Goal: Contribute content

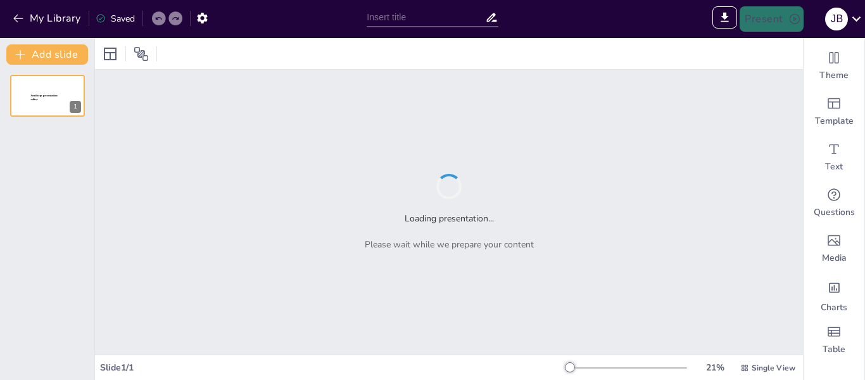
type input "Fuerza en Movimiento: Todo lo que Necesitas Saber"
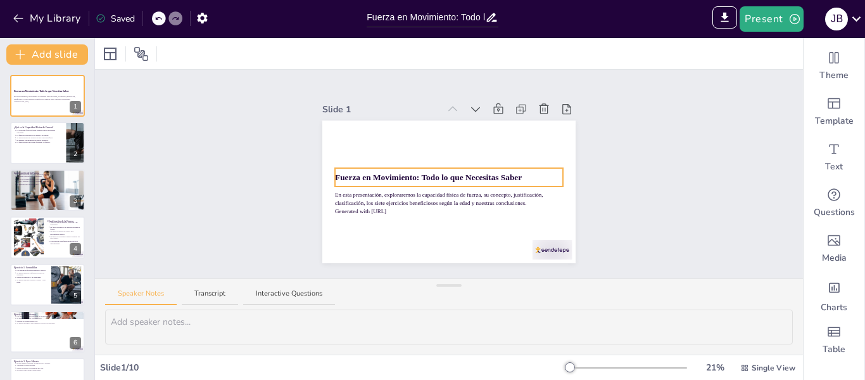
drag, startPoint x: 41, startPoint y: 91, endPoint x: 182, endPoint y: 86, distance: 140.7
click at [41, 90] on strong "Fuerza en Movimiento: Todo lo que Necesitas Saber" at bounding box center [41, 91] width 55 height 3
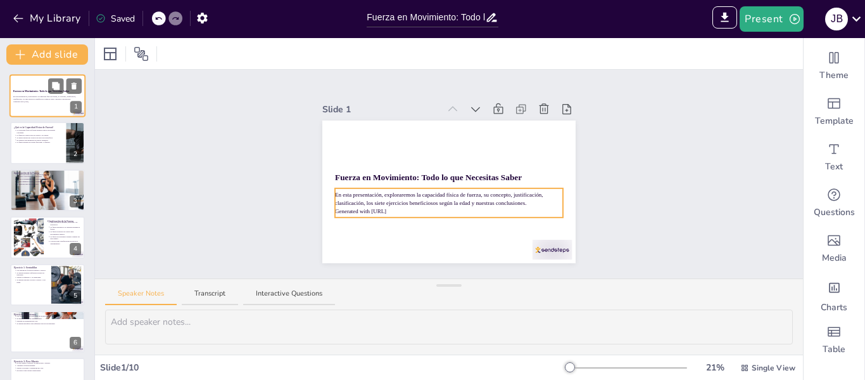
click at [29, 96] on p "En esta presentación, exploraremos la capacidad física de fuerza, su concepto, …" at bounding box center [47, 98] width 68 height 5
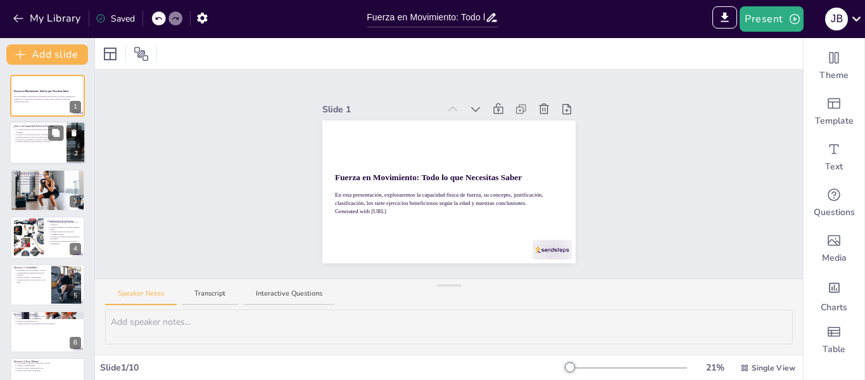
click at [27, 138] on p "Es esencial para mantener un cuerpo saludable." at bounding box center [39, 139] width 47 height 3
type textarea "La capacidad física de fuerza es la base para realizar tareas diarias. Desde le…"
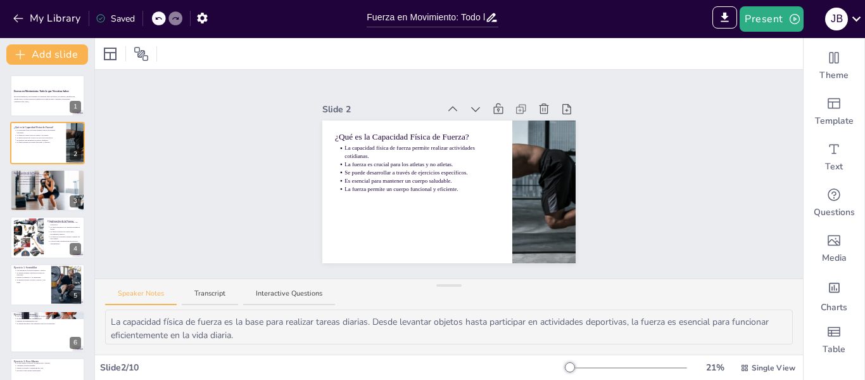
click at [610, 367] on div at bounding box center [627, 367] width 122 height 10
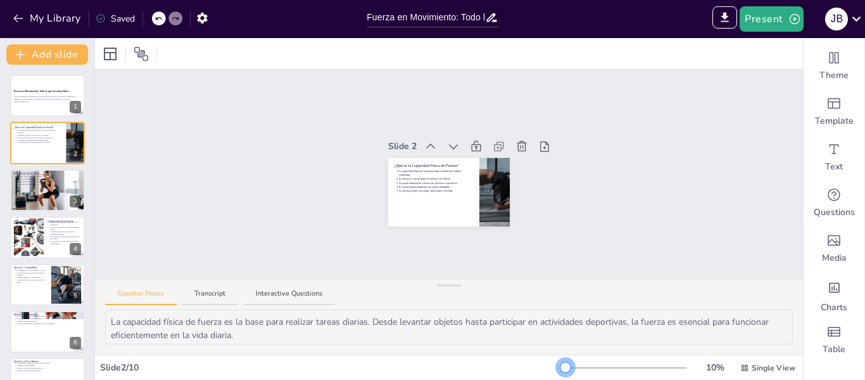
drag, startPoint x: 610, startPoint y: 367, endPoint x: 528, endPoint y: 362, distance: 81.9
click at [528, 361] on div "Slide 2 / 10 10 % Single View" at bounding box center [449, 367] width 708 height 20
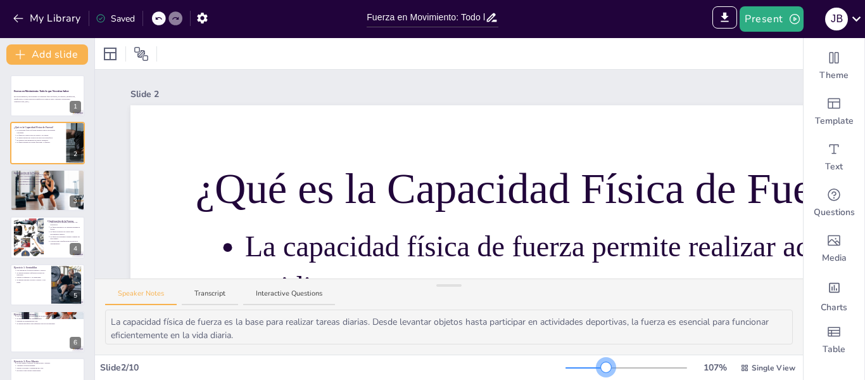
click at [598, 368] on div at bounding box center [627, 367] width 122 height 10
click at [783, 21] on button "Present" at bounding box center [771, 18] width 63 height 25
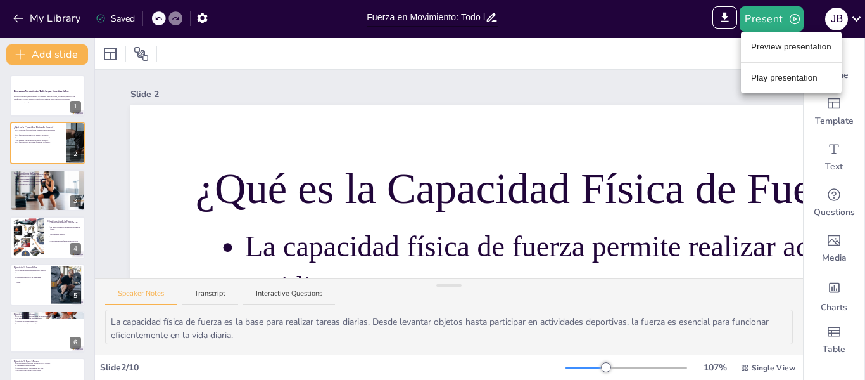
click at [725, 16] on div at bounding box center [432, 190] width 865 height 380
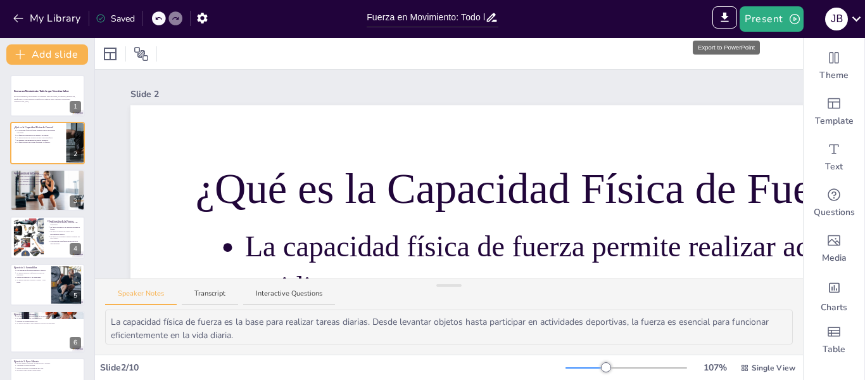
click at [725, 16] on icon "Export to PowerPoint" at bounding box center [726, 18] width 8 height 10
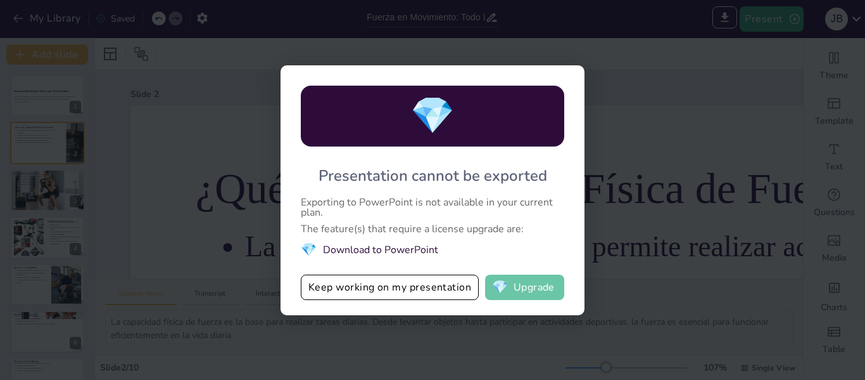
click at [514, 289] on button "💎 Upgrade" at bounding box center [524, 286] width 79 height 25
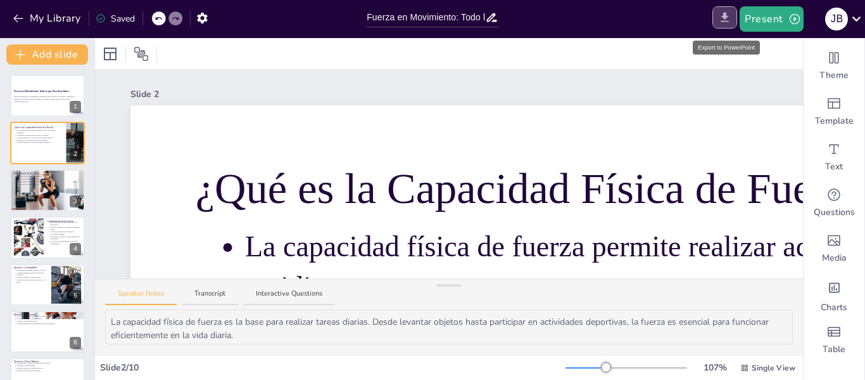
click at [724, 16] on icon "Export to PowerPoint" at bounding box center [726, 18] width 8 height 10
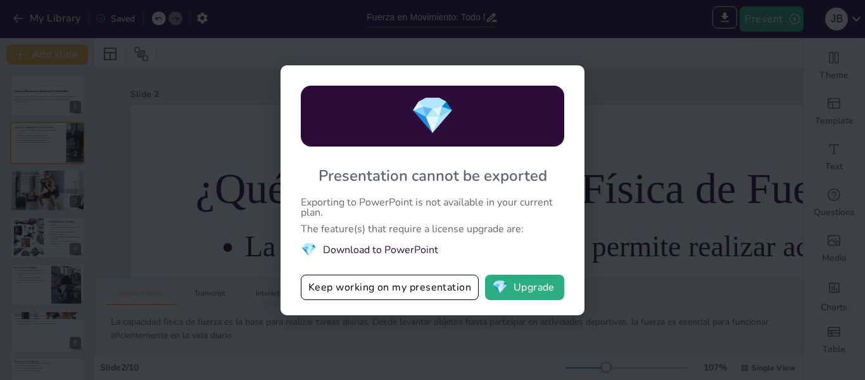
click at [369, 250] on li "💎 Download to PowerPoint" at bounding box center [433, 249] width 264 height 19
click at [505, 290] on span "💎" at bounding box center [500, 287] width 16 height 13
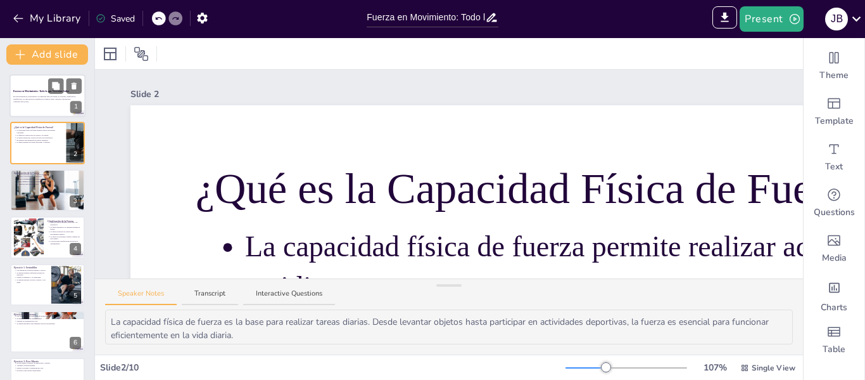
click at [44, 96] on p "En esta presentación, exploraremos la capacidad física de fuerza, su concepto, …" at bounding box center [47, 98] width 68 height 5
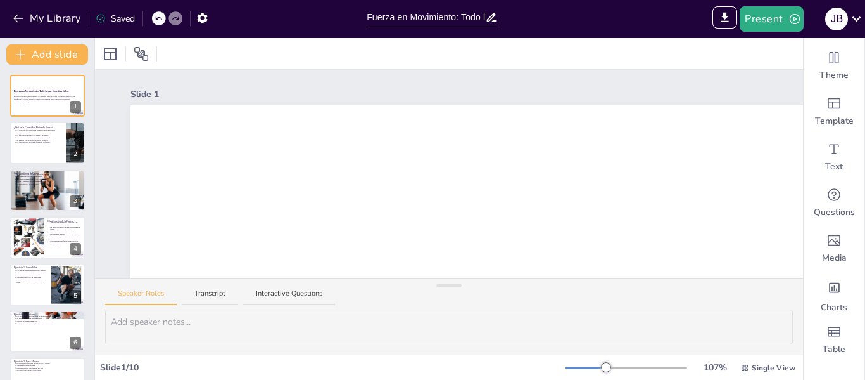
click at [590, 367] on div at bounding box center [586, 367] width 41 height 1
click at [583, 367] on div at bounding box center [582, 367] width 32 height 1
click at [572, 367] on div at bounding box center [578, 367] width 25 height 1
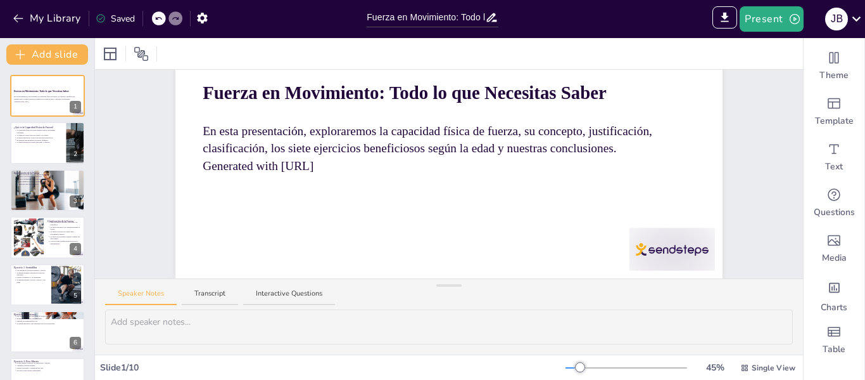
scroll to position [125, 0]
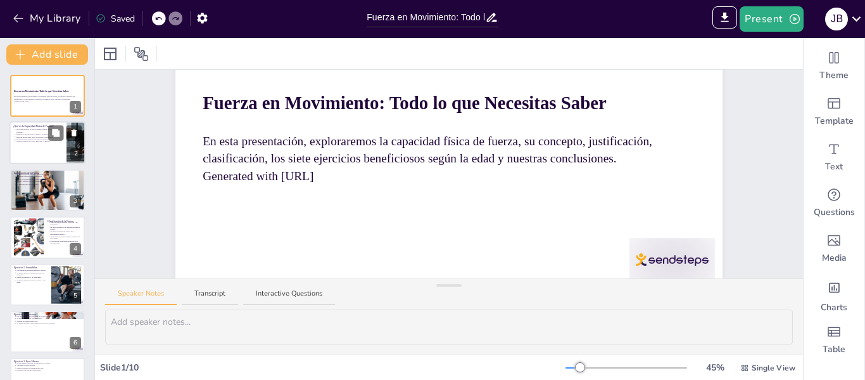
click at [45, 146] on div at bounding box center [48, 143] width 76 height 43
type textarea "La capacidad física de fuerza es la base para realizar tareas diarias. Desde le…"
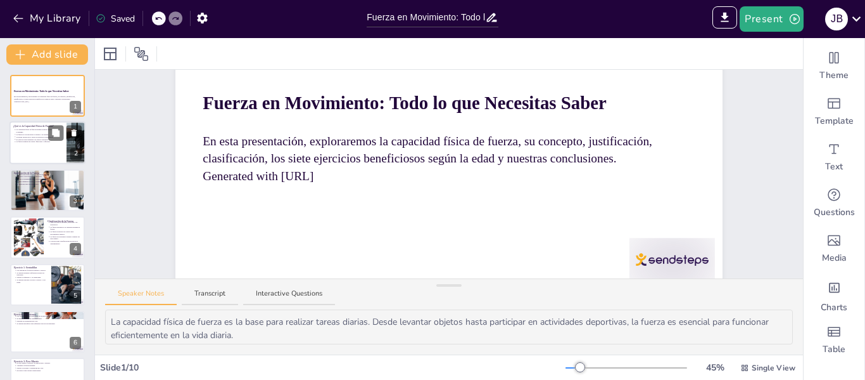
scroll to position [0, 0]
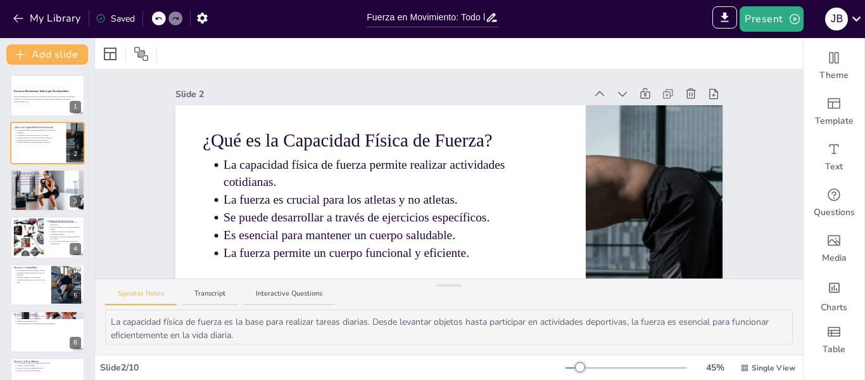
click at [566, 367] on div at bounding box center [573, 367] width 15 height 1
